Goal: Transaction & Acquisition: Purchase product/service

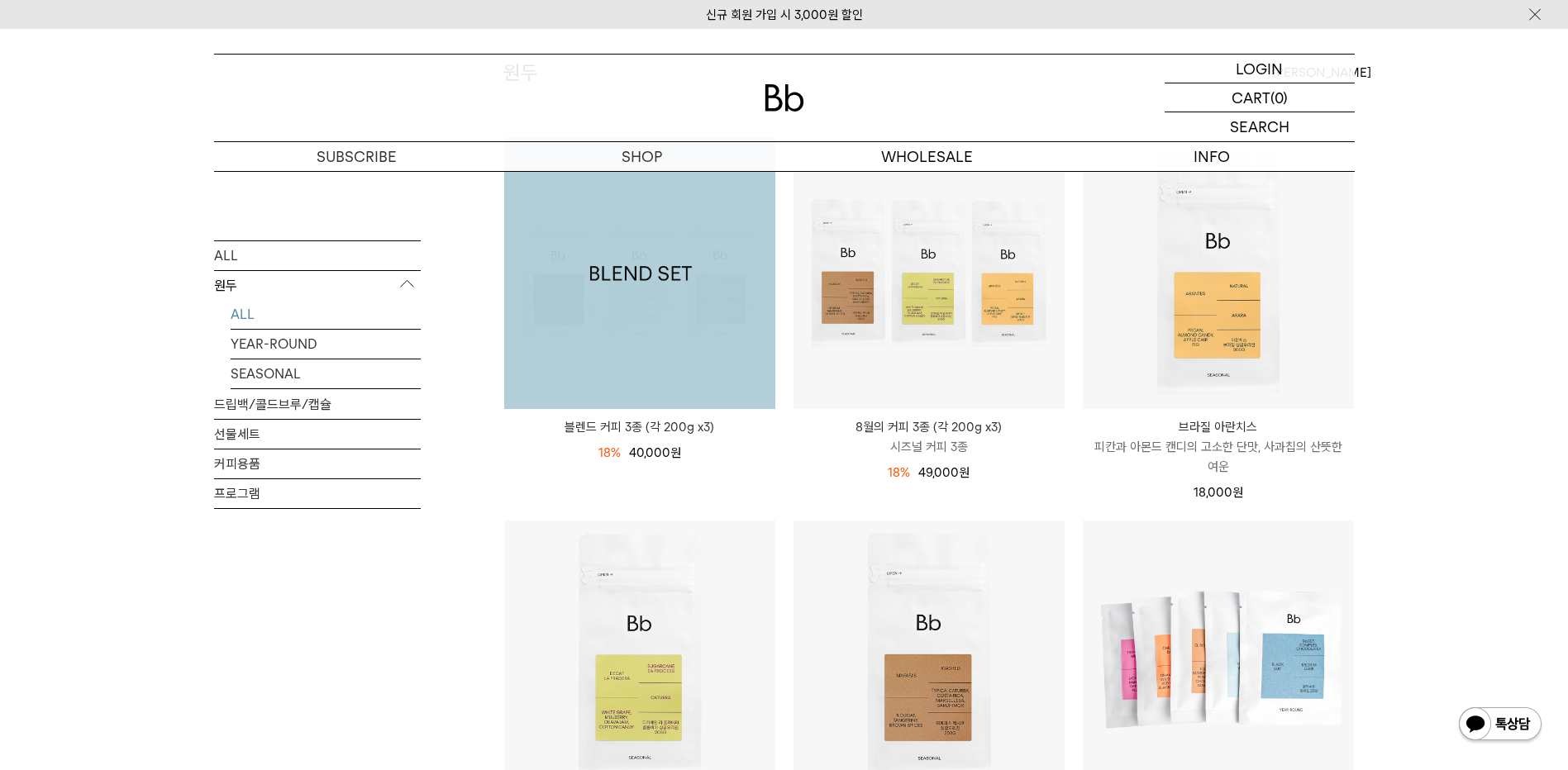
scroll to position [248, 0]
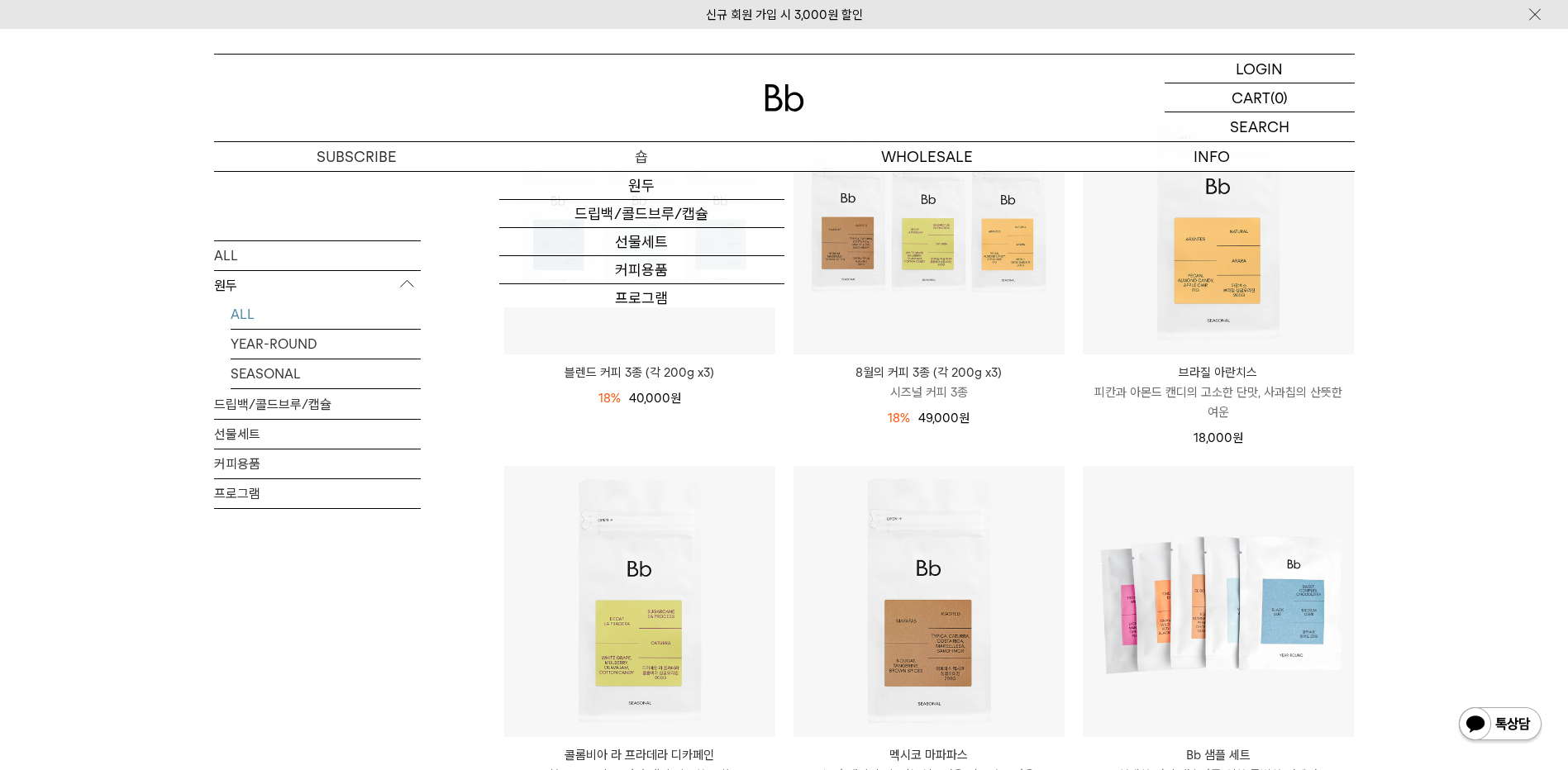
click at [637, 152] on p "숍" at bounding box center [641, 157] width 285 height 29
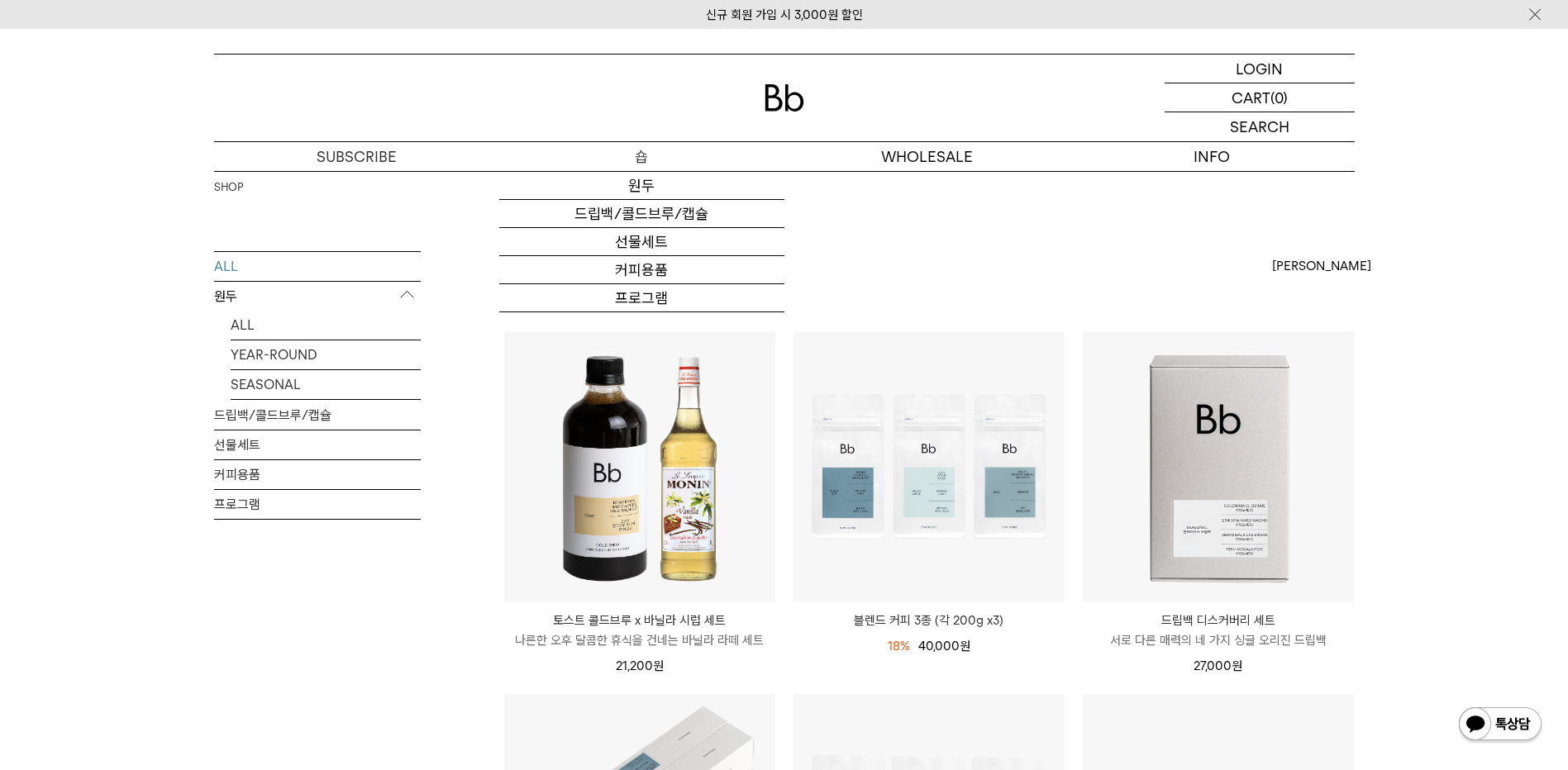
click at [641, 187] on link "원두" at bounding box center [641, 185] width 285 height 28
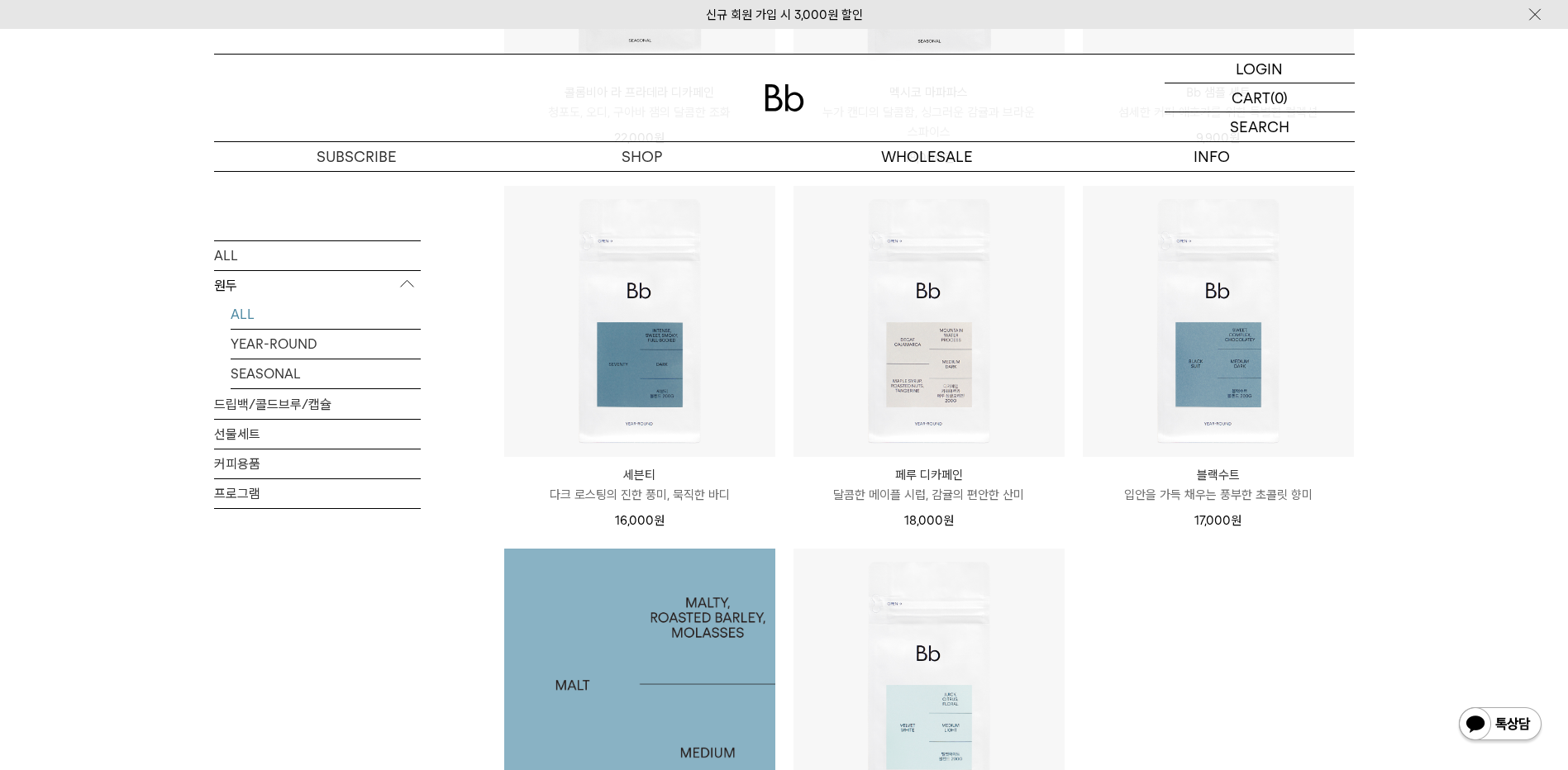
scroll to position [909, 0]
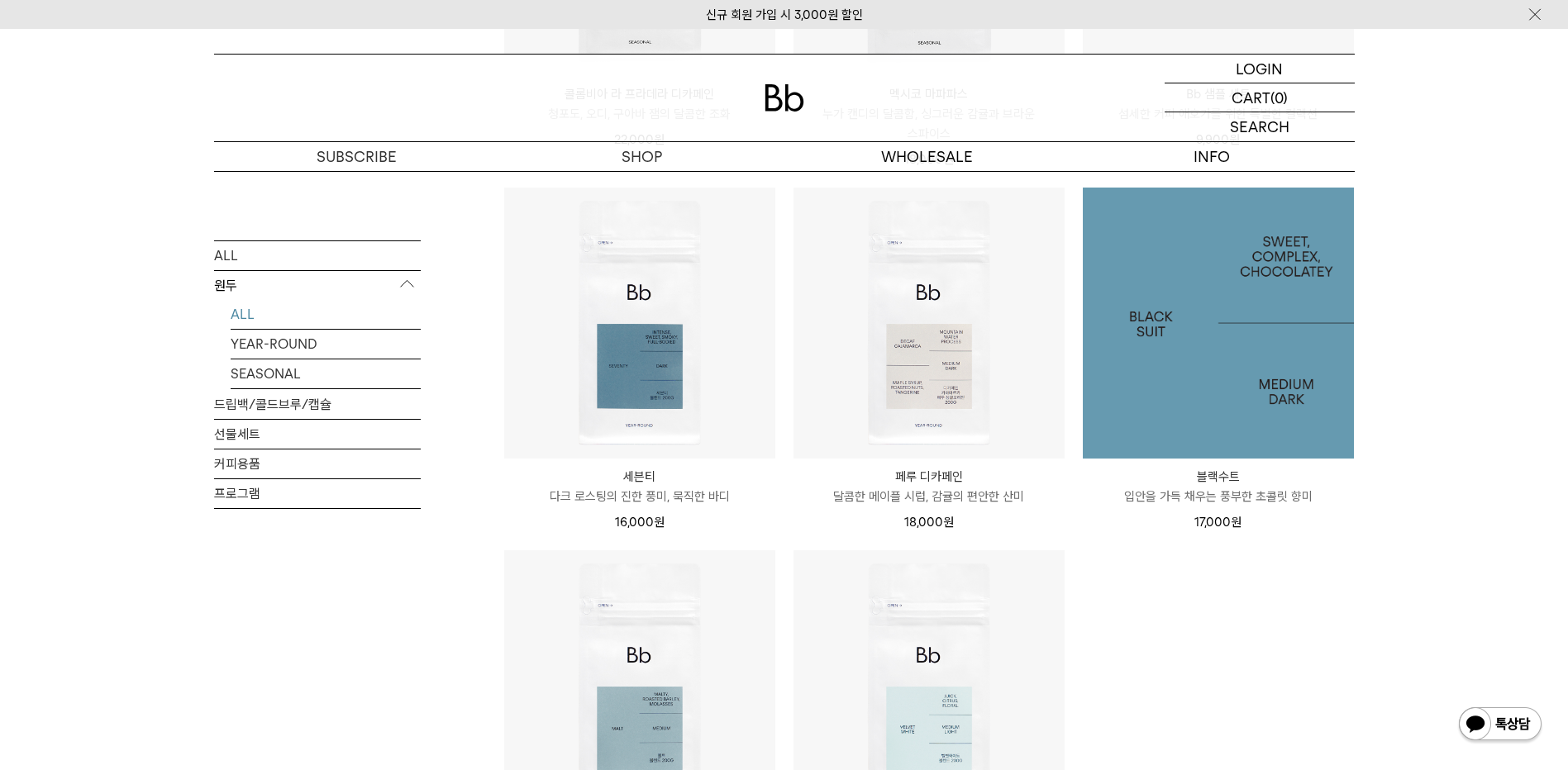
click at [1263, 412] on img at bounding box center [1218, 323] width 271 height 271
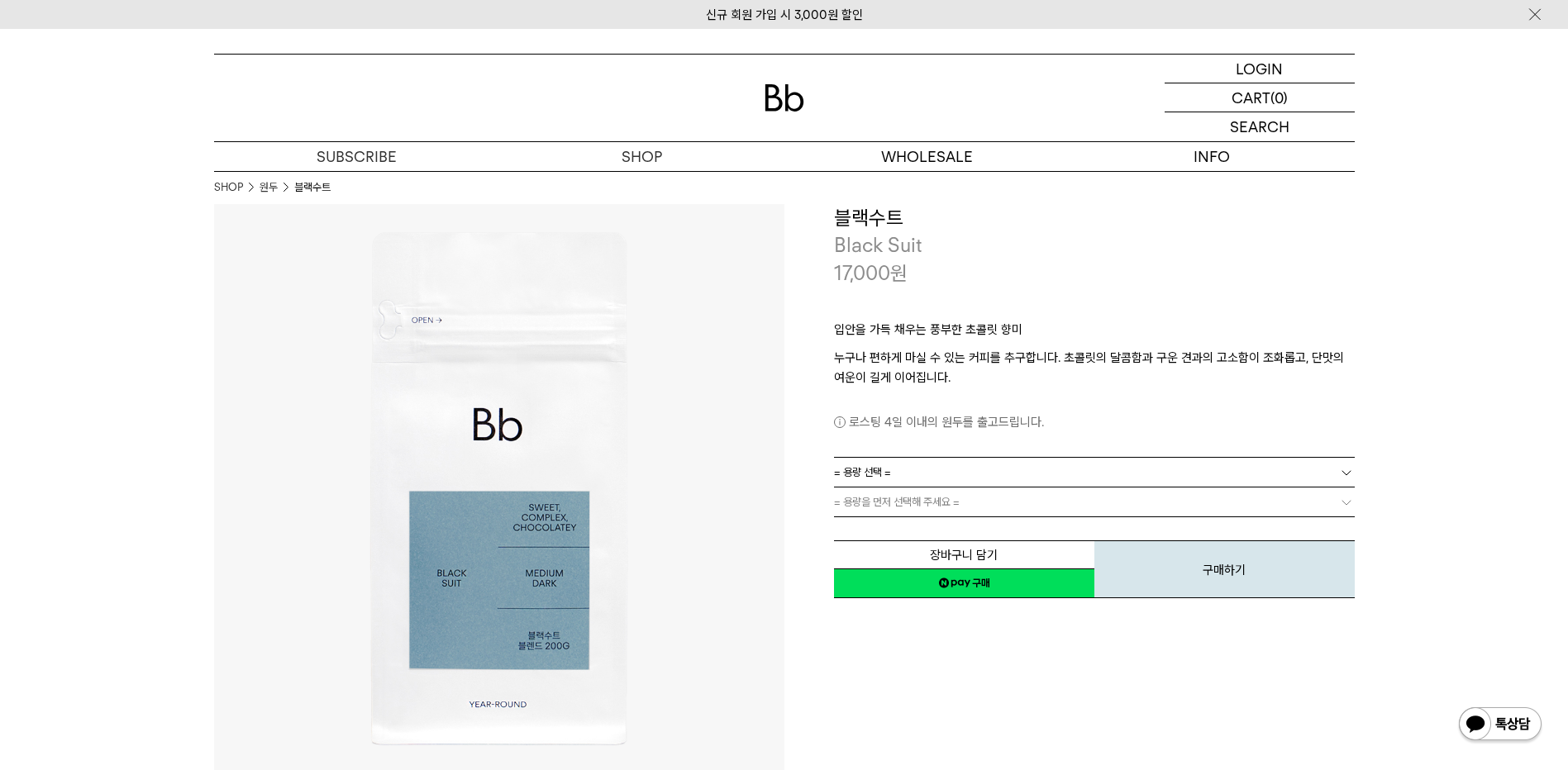
drag, startPoint x: 963, startPoint y: 581, endPoint x: 924, endPoint y: 45, distance: 537.4
click at [963, 581] on link "네이버페이 구매하기" at bounding box center [964, 583] width 261 height 30
click at [887, 475] on span "= 용량 선택 =" at bounding box center [862, 472] width 57 height 29
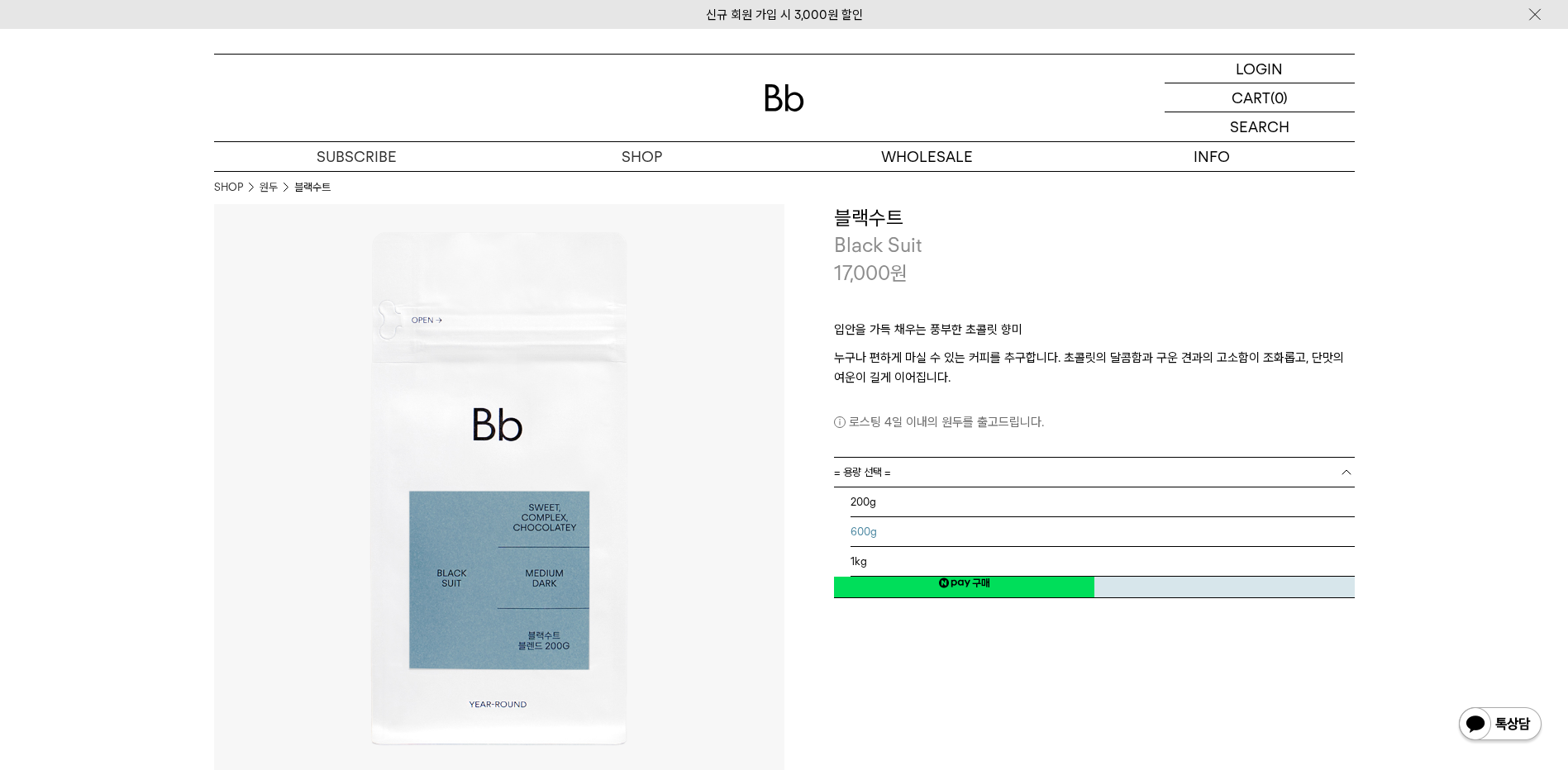
click at [875, 529] on li "600g" at bounding box center [1102, 532] width 504 height 30
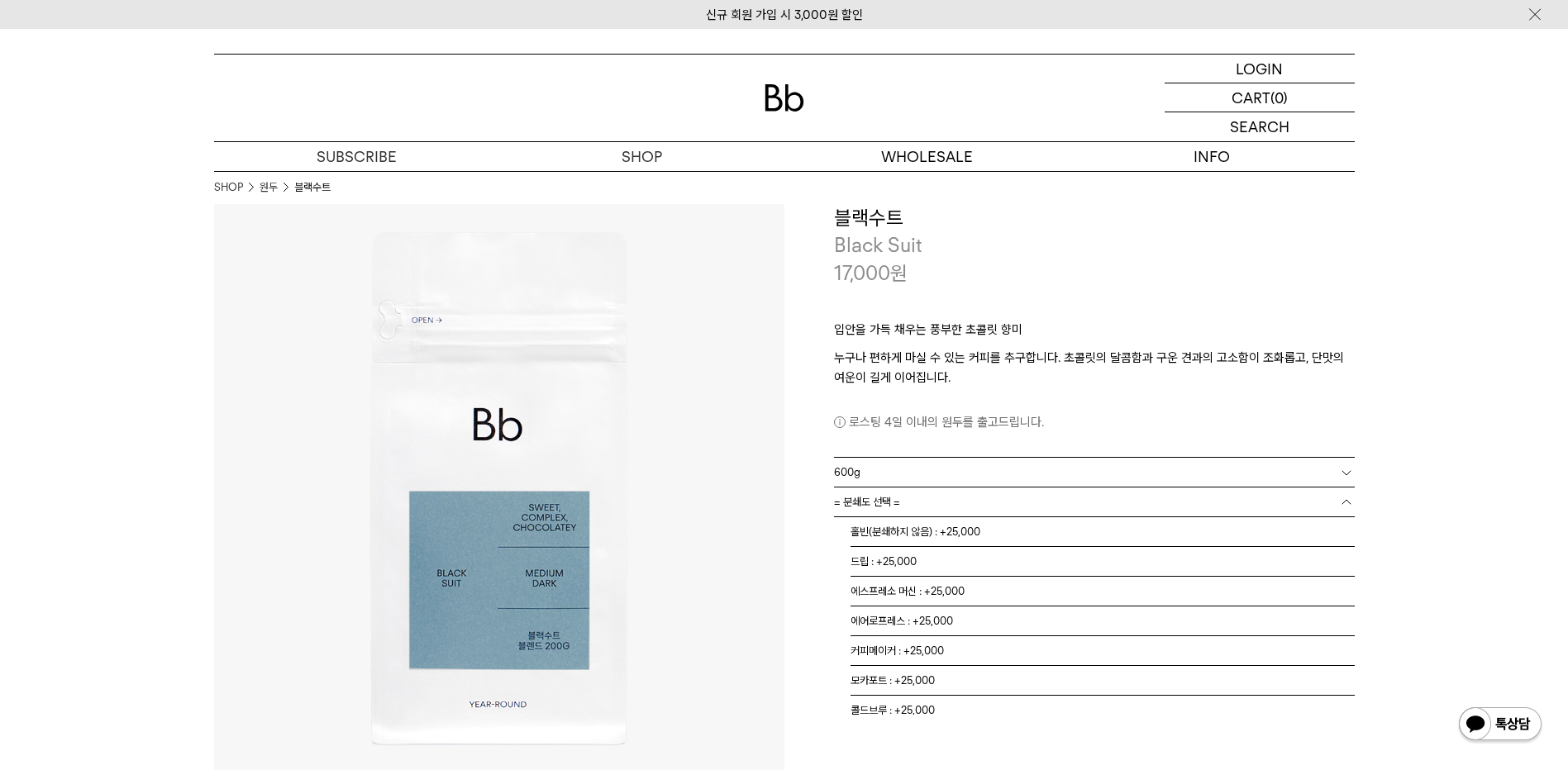
click at [902, 496] on link "= 분쇄도 선택 =" at bounding box center [1093, 502] width 520 height 29
click at [902, 530] on li "홀빈(분쇄하지 않음) : +25,000" at bounding box center [1102, 532] width 504 height 30
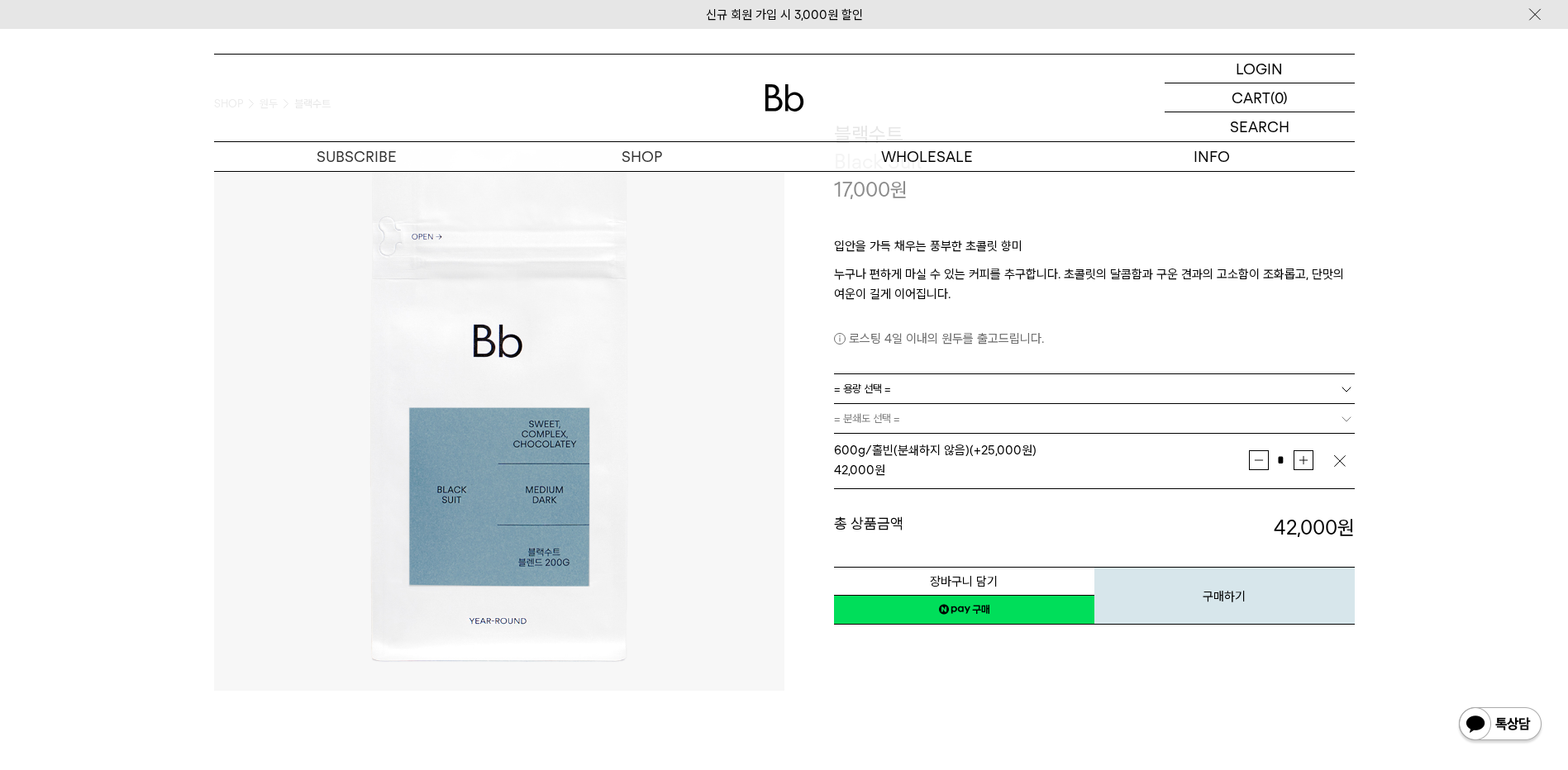
scroll to position [82, 0]
click at [156, 133] on div "LOGIN 로그인 LOGIN 로그인 CART 장바구니 (0) SEARCH 검색 검색폼 ** 추천상품" at bounding box center [784, 100] width 1568 height 143
click at [969, 614] on link "네이버페이 구매하기" at bounding box center [964, 610] width 261 height 30
